Goal: Complete application form

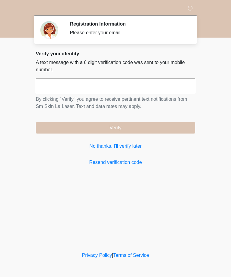
click at [178, 85] on input "text" at bounding box center [115, 85] width 159 height 15
click at [129, 144] on link "No thanks, I'll verify later" at bounding box center [115, 145] width 159 height 7
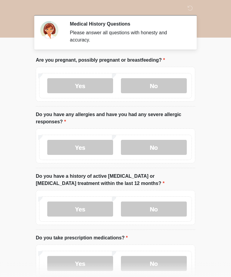
click at [165, 78] on label "No" at bounding box center [154, 85] width 66 height 15
click at [164, 142] on label "No" at bounding box center [154, 147] width 66 height 15
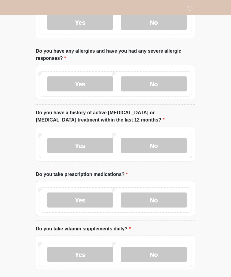
click at [181, 147] on label "No" at bounding box center [154, 145] width 66 height 15
click at [161, 190] on div "Yes No" at bounding box center [115, 199] width 153 height 25
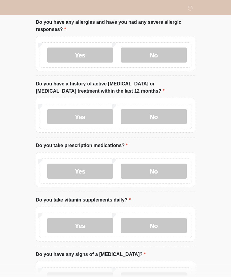
scroll to position [101, 0]
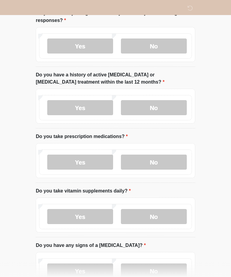
click at [169, 159] on label "No" at bounding box center [154, 161] width 66 height 15
click at [166, 222] on label "No" at bounding box center [154, 216] width 66 height 15
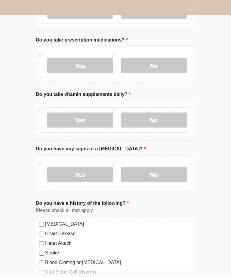
click at [158, 180] on label "No" at bounding box center [154, 174] width 66 height 15
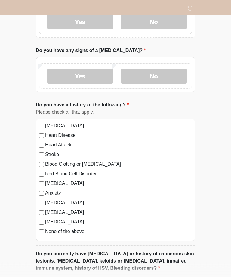
scroll to position [296, 0]
click at [77, 229] on label "None of the above" at bounding box center [118, 230] width 147 height 7
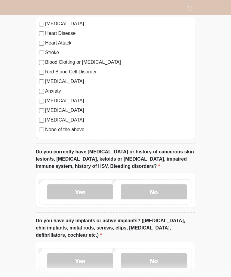
scroll to position [430, 0]
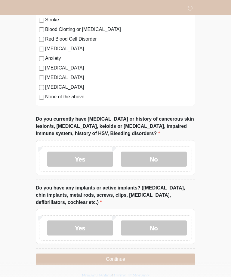
click at [176, 156] on label "No" at bounding box center [154, 158] width 66 height 15
click at [168, 225] on label "No" at bounding box center [154, 227] width 66 height 15
click at [164, 255] on button "Continue" at bounding box center [115, 258] width 159 height 11
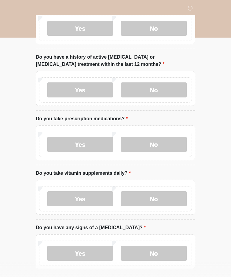
click at [119, 158] on html "Sm Skin LA Laser Medical History Questions Please answer all questions with hon…" at bounding box center [115, 19] width 231 height 277
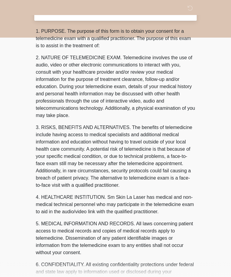
scroll to position [0, 0]
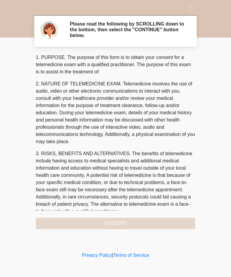
click at [147, 219] on div "1. PURPOSE. The purpose of this form is to obtain your consent for a telemedici…" at bounding box center [115, 141] width 159 height 175
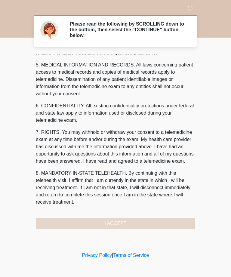
click at [136, 224] on div "1. PURPOSE. The purpose of this form is to obtain your consent for a telemedici…" at bounding box center [115, 141] width 159 height 175
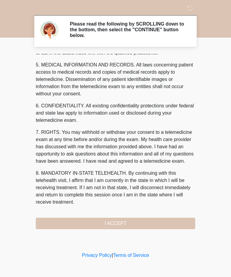
click at [140, 221] on button "I ACCEPT" at bounding box center [115, 222] width 159 height 11
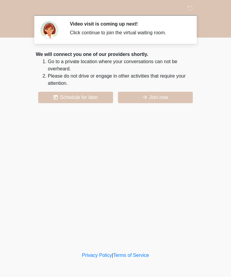
click at [164, 97] on button "Join now" at bounding box center [155, 97] width 75 height 11
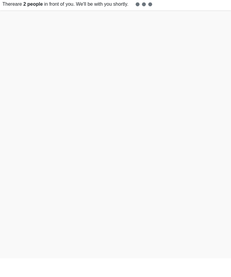
scroll to position [2, 0]
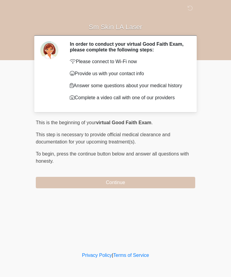
click at [142, 183] on button "Continue" at bounding box center [115, 182] width 159 height 11
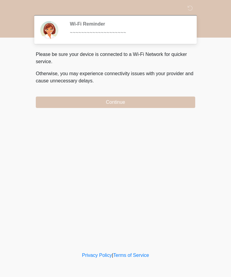
click at [169, 100] on button "Continue" at bounding box center [115, 101] width 159 height 11
